Goal: Task Accomplishment & Management: Use online tool/utility

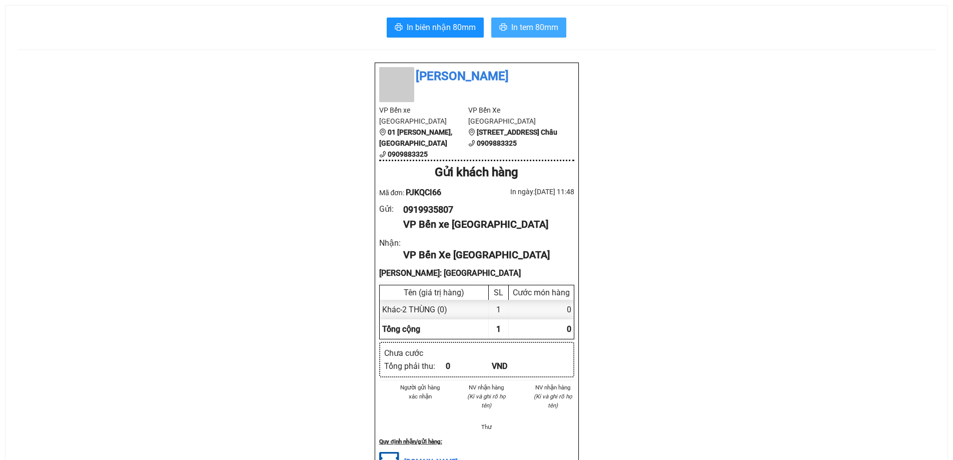
click at [529, 24] on span "In tem 80mm" at bounding box center [534, 27] width 47 height 13
click at [435, 28] on span "In biên nhận 80mm" at bounding box center [441, 27] width 69 height 13
click at [445, 23] on span "In biên nhận 80mm" at bounding box center [441, 27] width 69 height 13
click at [432, 27] on span "In biên nhận 80mm" at bounding box center [441, 27] width 69 height 13
click at [535, 25] on span "In tem 80mm" at bounding box center [534, 27] width 47 height 13
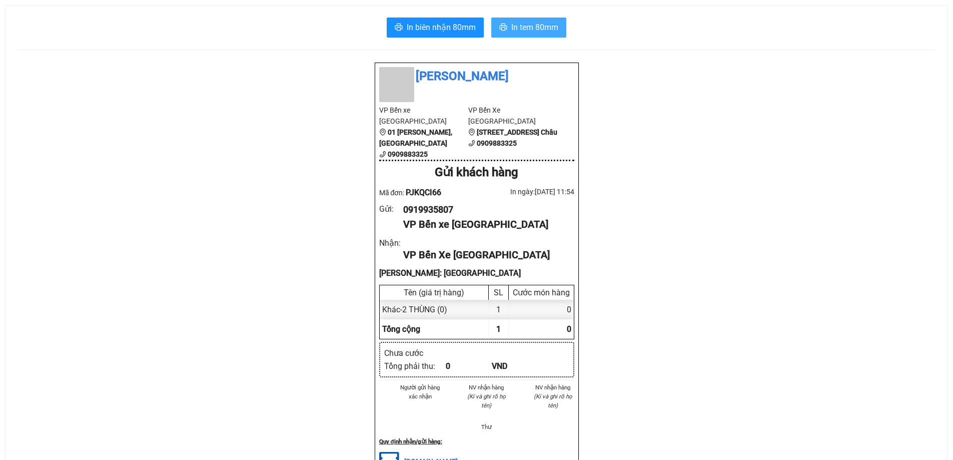
click at [524, 24] on span "In tem 80mm" at bounding box center [534, 27] width 47 height 13
click at [524, 31] on span "In tem 80mm" at bounding box center [534, 27] width 47 height 13
click at [454, 21] on span "In biên nhận 80mm" at bounding box center [441, 27] width 69 height 13
click at [426, 23] on span "In biên nhận 80mm" at bounding box center [441, 27] width 69 height 13
click at [442, 27] on span "In biên nhận 80mm" at bounding box center [441, 27] width 69 height 13
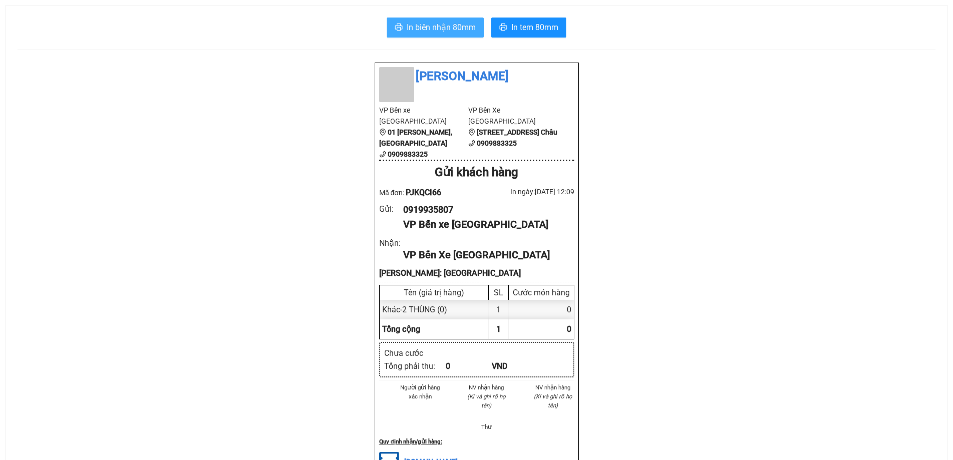
click at [419, 29] on span "In biên nhận 80mm" at bounding box center [441, 27] width 69 height 13
click at [441, 27] on span "In biên nhận 80mm" at bounding box center [441, 27] width 69 height 13
click at [466, 25] on span "In biên nhận 80mm" at bounding box center [441, 27] width 69 height 13
click at [452, 27] on span "In biên nhận 80mm" at bounding box center [441, 27] width 69 height 13
click at [436, 27] on span "In biên nhận 80mm" at bounding box center [441, 27] width 69 height 13
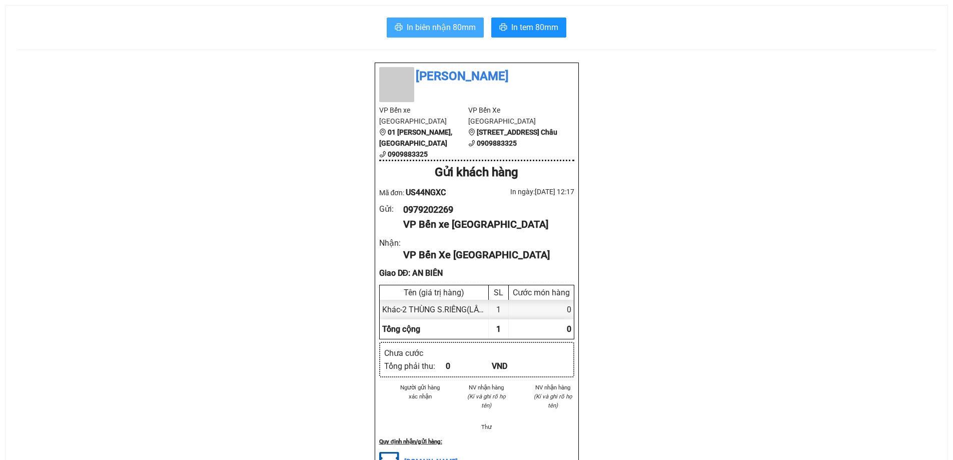
click at [447, 28] on span "In biên nhận 80mm" at bounding box center [441, 27] width 69 height 13
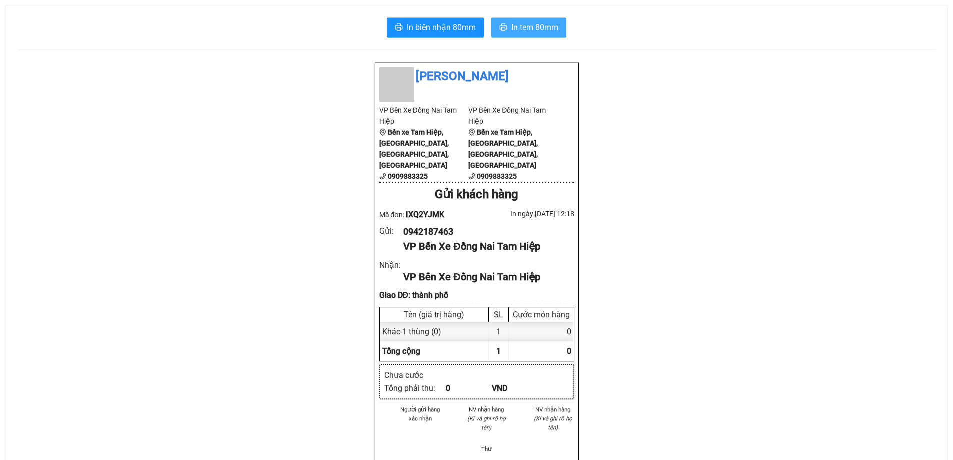
click at [536, 28] on span "In tem 80mm" at bounding box center [534, 27] width 47 height 13
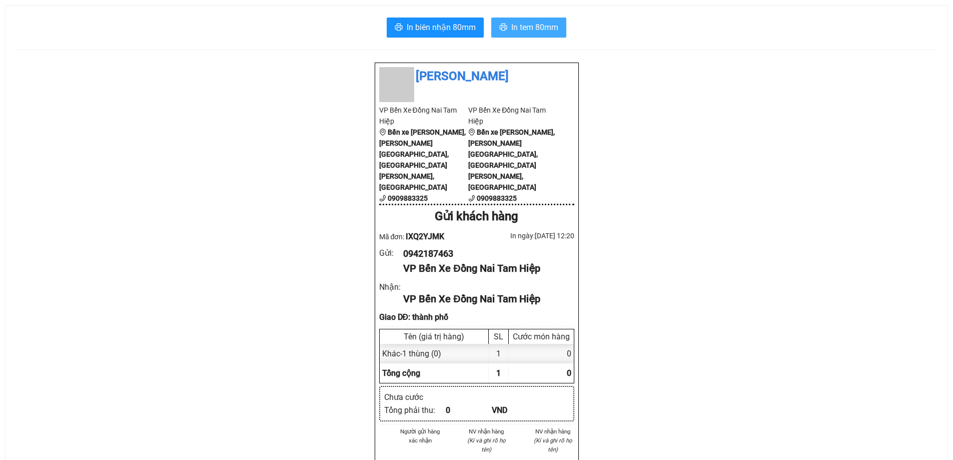
click at [523, 29] on span "In tem 80mm" at bounding box center [534, 27] width 47 height 13
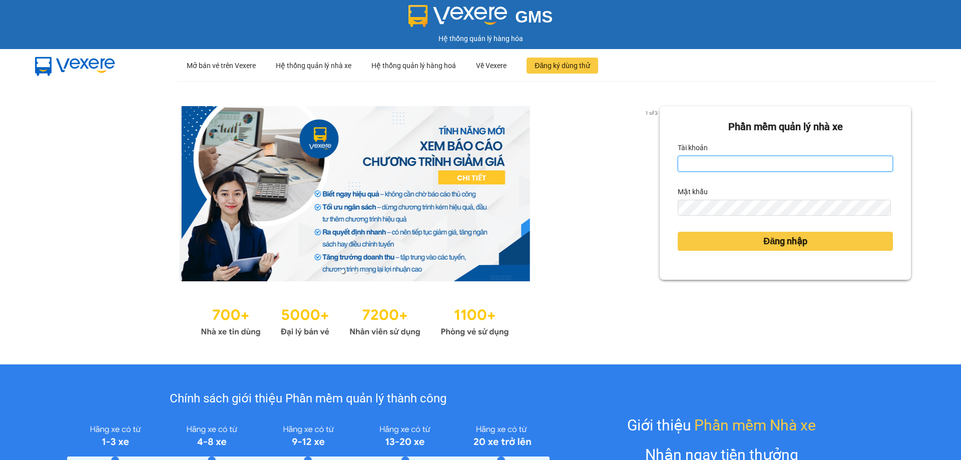
click at [689, 162] on input "Tài khoản" at bounding box center [785, 164] width 215 height 16
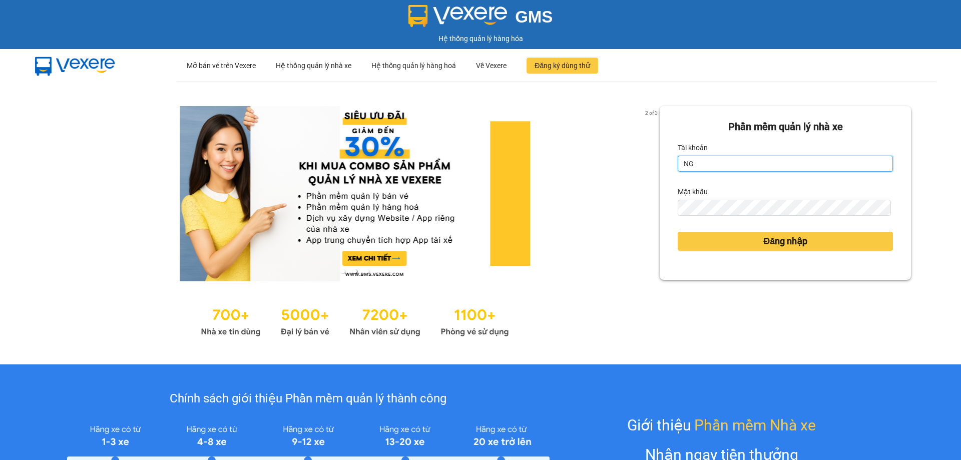
type input "N"
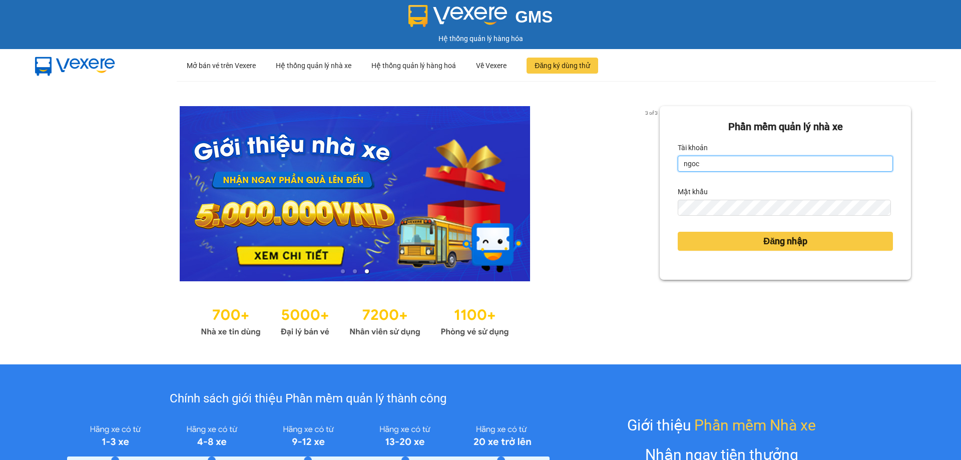
type input "ngoc.thanhphongdn"
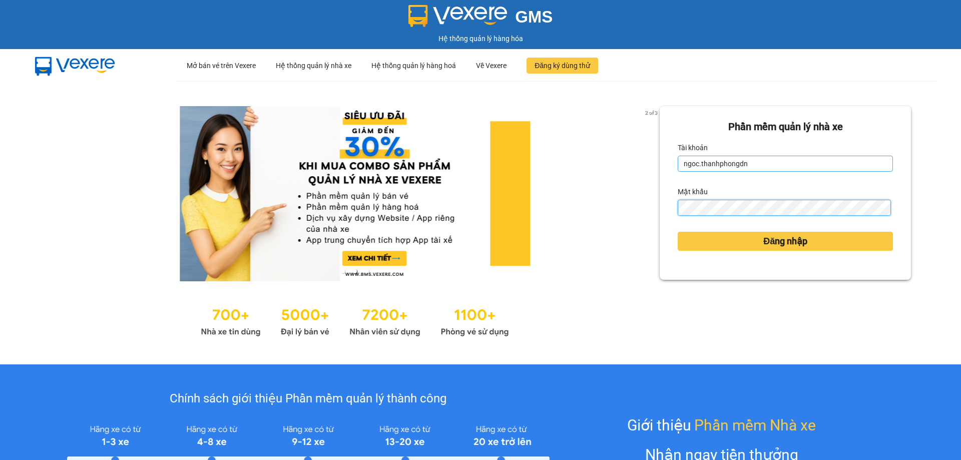
click at [678, 232] on button "Đăng nhập" at bounding box center [785, 241] width 215 height 19
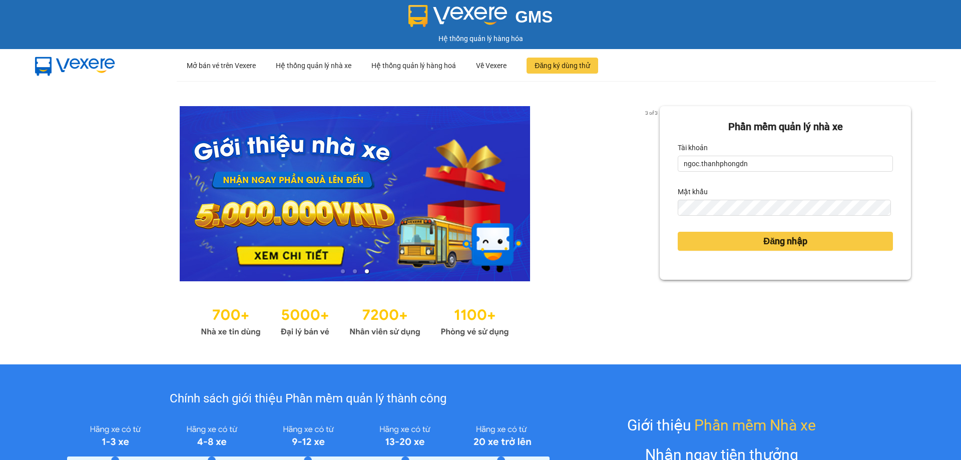
click at [696, 245] on body "GMS Hệ thống quản lý hàng hóa ··· Mở bán vé trên Vexere ··· Hệ thống quản lý nh…" at bounding box center [480, 230] width 961 height 460
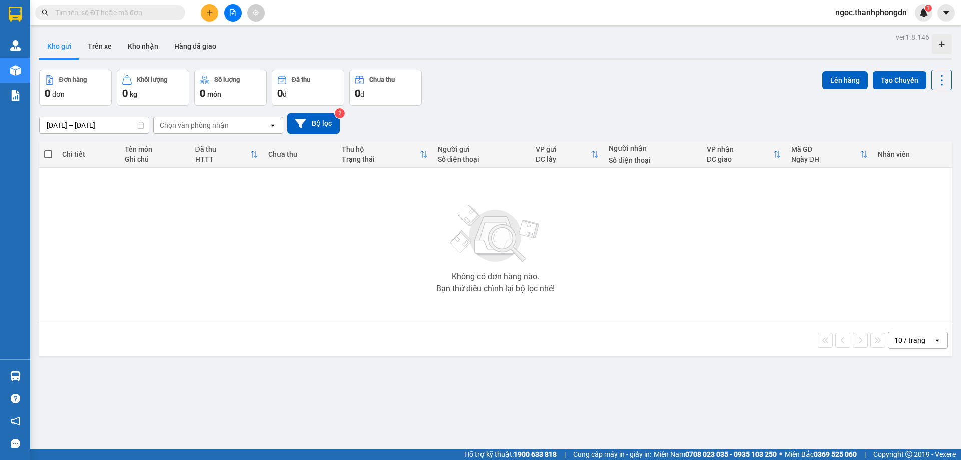
click at [233, 13] on icon "file-add" at bounding box center [232, 12] width 7 height 7
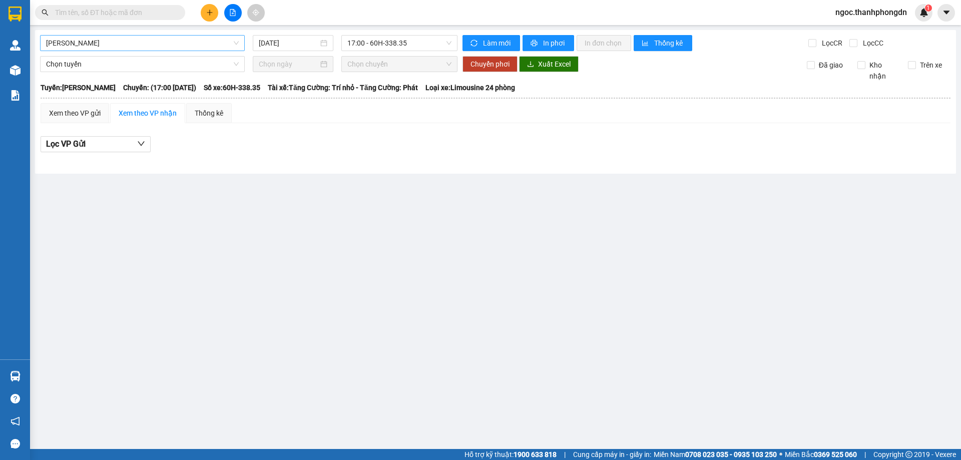
click at [87, 45] on span "[PERSON_NAME]" at bounding box center [142, 43] width 193 height 15
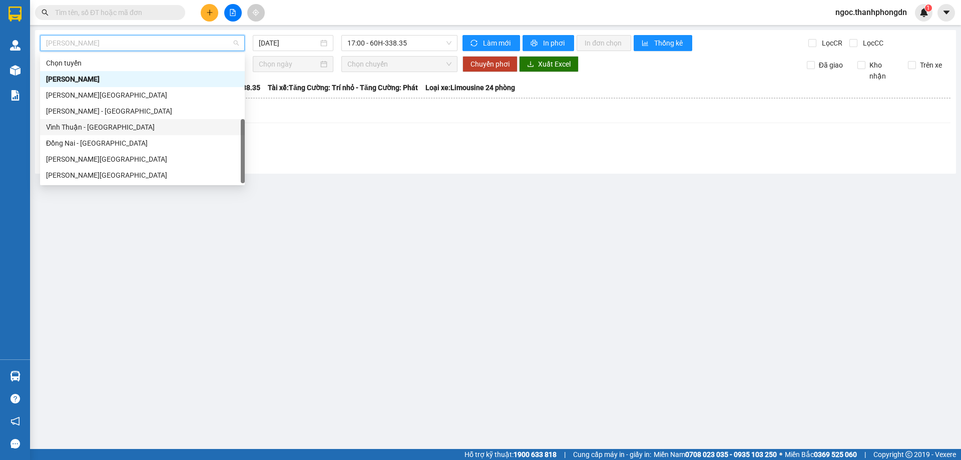
scroll to position [16, 0]
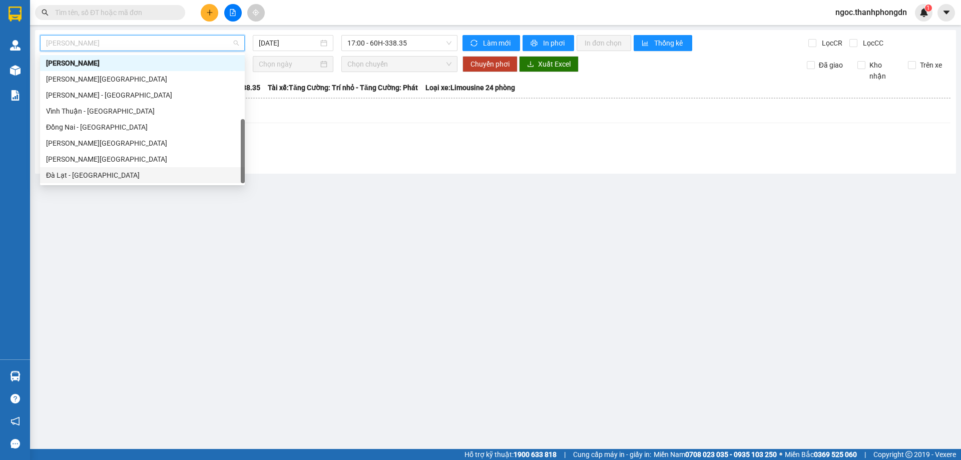
click at [68, 173] on div "Đà Lạt - [GEOGRAPHIC_DATA]" at bounding box center [142, 175] width 193 height 11
type input "[DATE]"
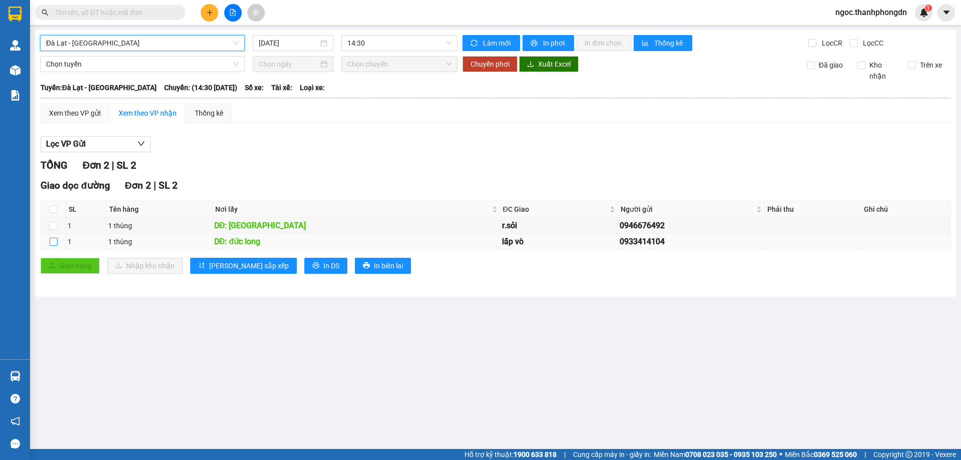
click at [50, 242] on input "checkbox" at bounding box center [54, 242] width 8 height 8
checkbox input "true"
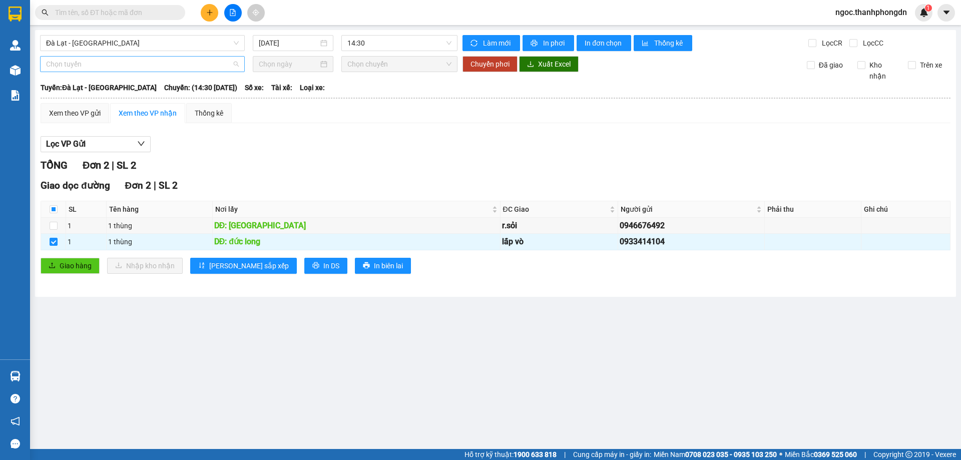
click at [79, 59] on span "Chọn tuyến" at bounding box center [142, 64] width 193 height 15
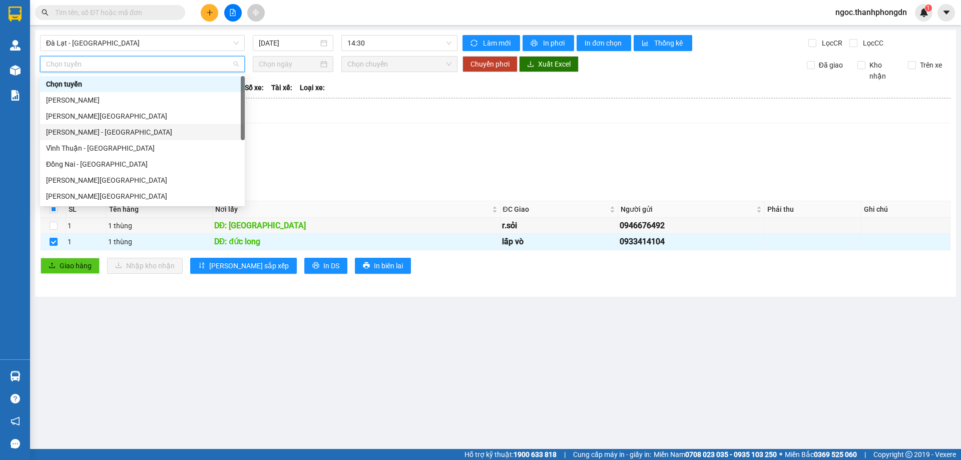
click at [85, 130] on div "[PERSON_NAME] - [GEOGRAPHIC_DATA]" at bounding box center [142, 132] width 193 height 11
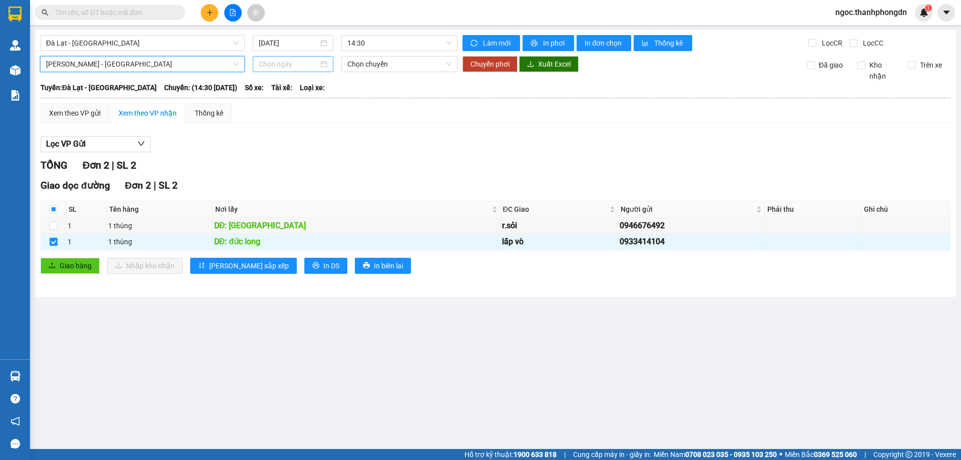
click at [280, 65] on input at bounding box center [289, 64] width 60 height 11
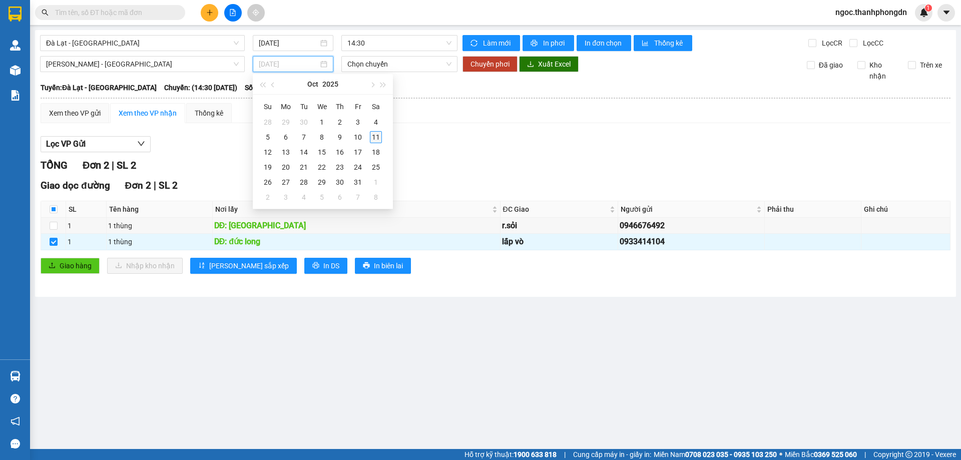
type input "[DATE]"
click at [377, 136] on div "11" at bounding box center [376, 137] width 12 height 12
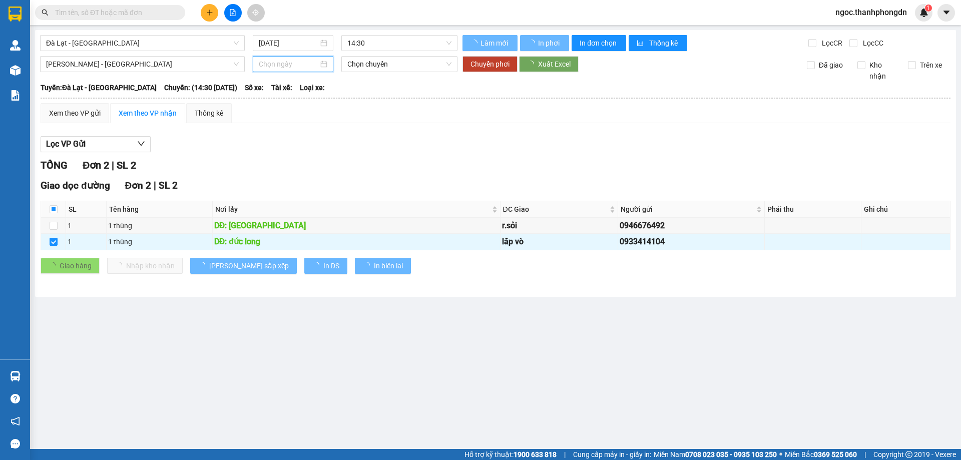
type input "[DATE]"
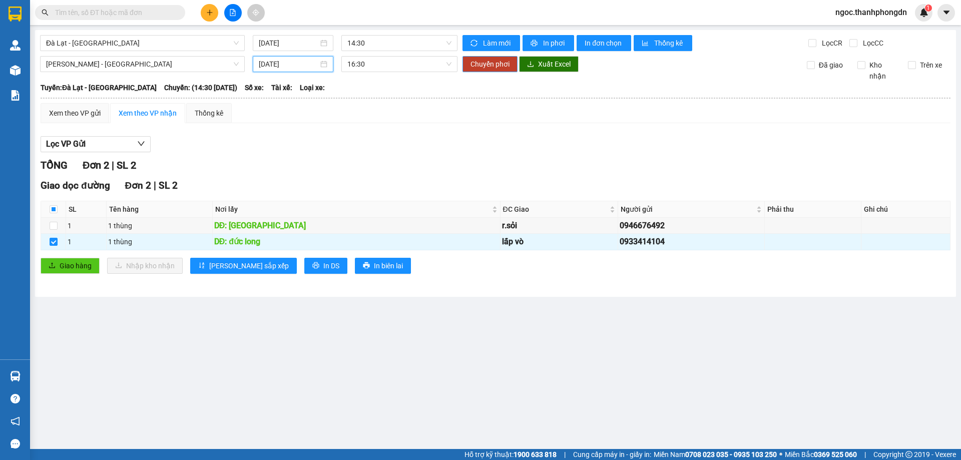
click at [496, 60] on span "Chuyển phơi" at bounding box center [489, 64] width 39 height 11
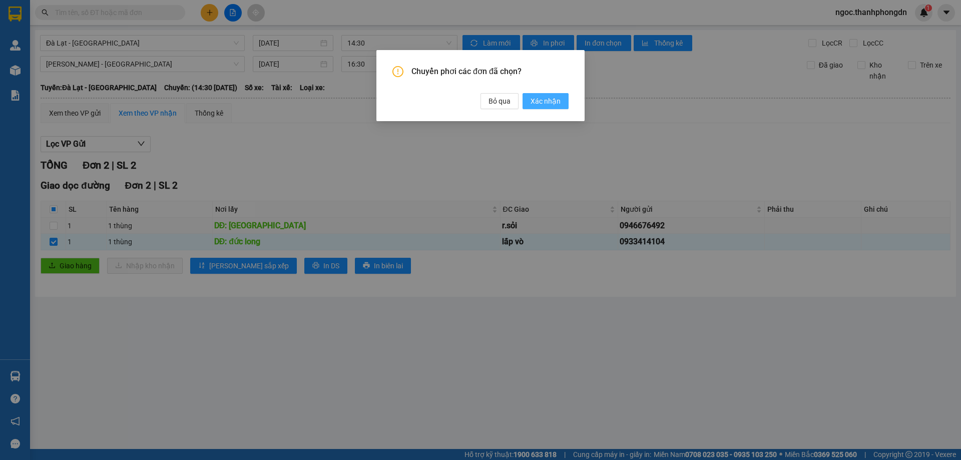
click at [532, 105] on span "Xác nhận" at bounding box center [545, 101] width 30 height 11
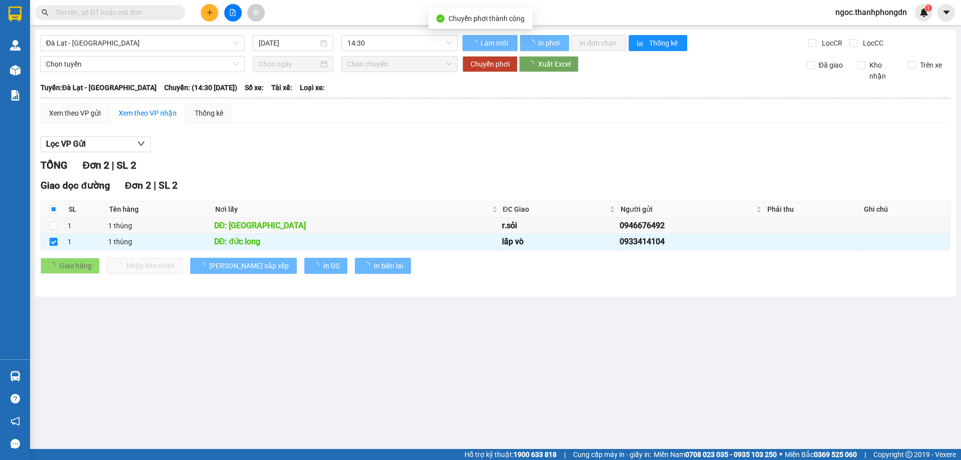
checkbox input "false"
